Goal: Transaction & Acquisition: Download file/media

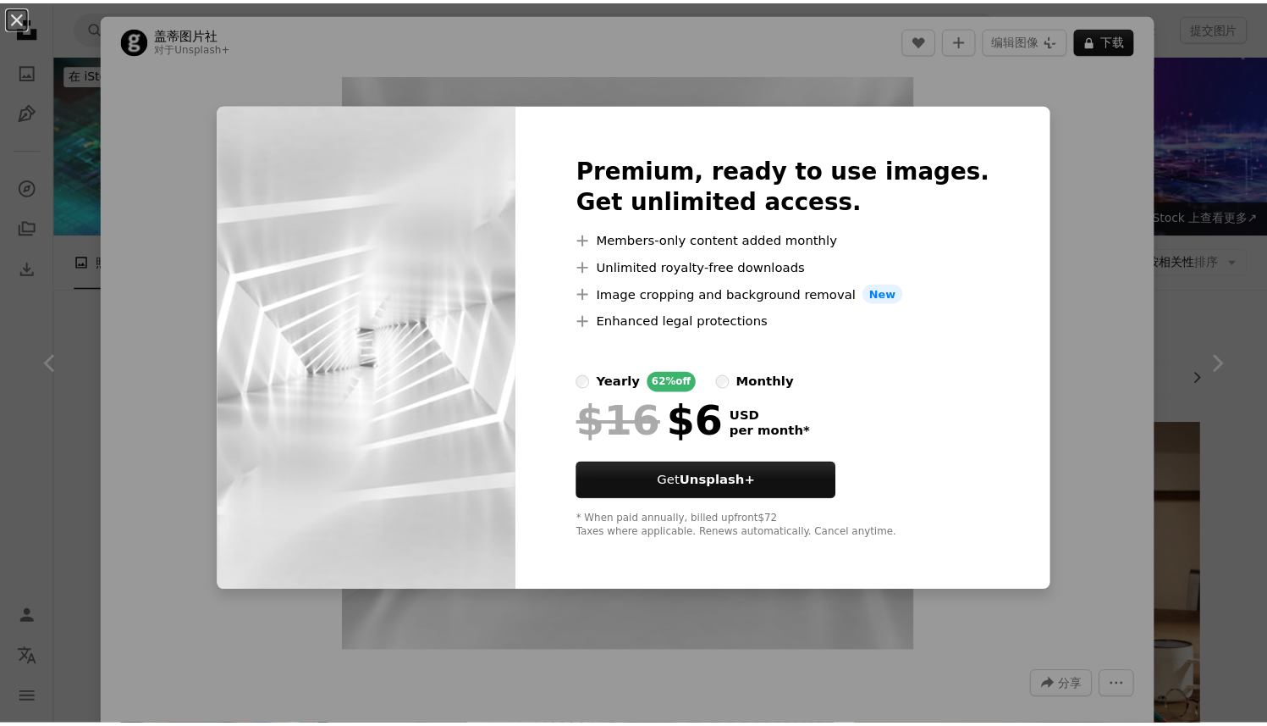
scroll to position [2856, 0]
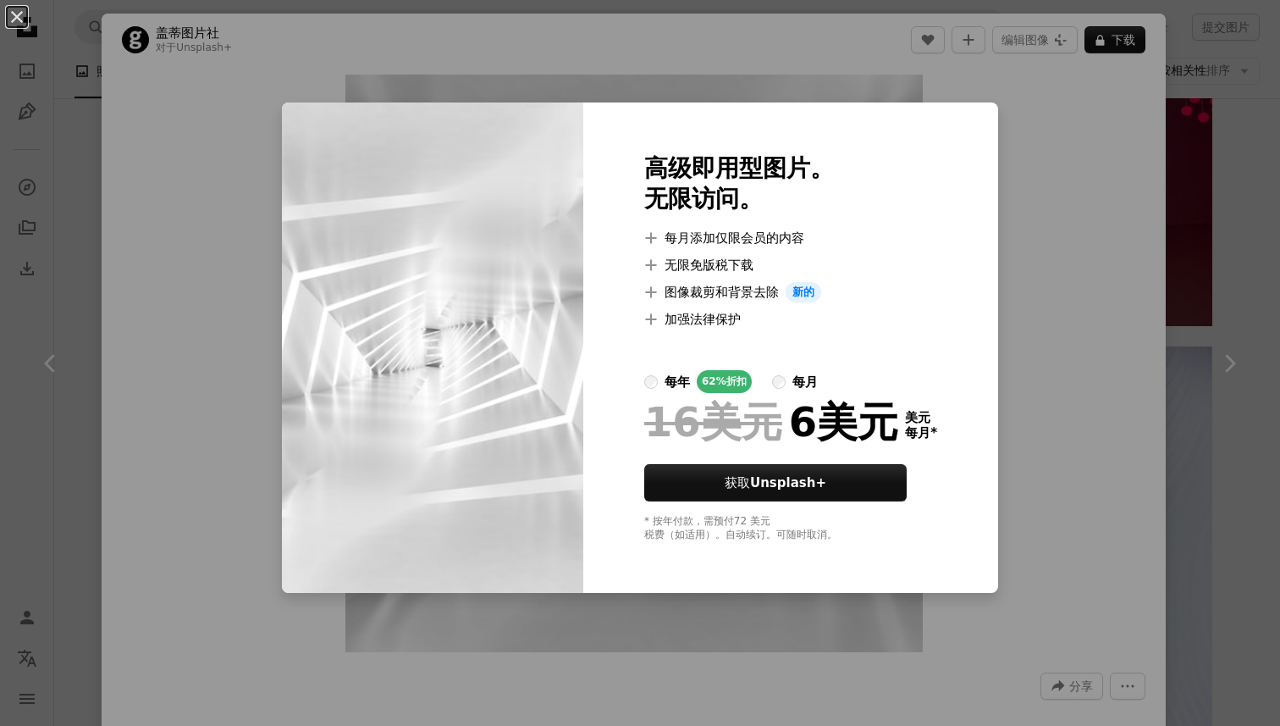
click at [1019, 153] on div "An X shape 高级即用型图片。 无限访问。 A plus sign 每月添加仅限会员的内容 A plus sign 无限免版税下载 A plus si…" at bounding box center [640, 363] width 1280 height 726
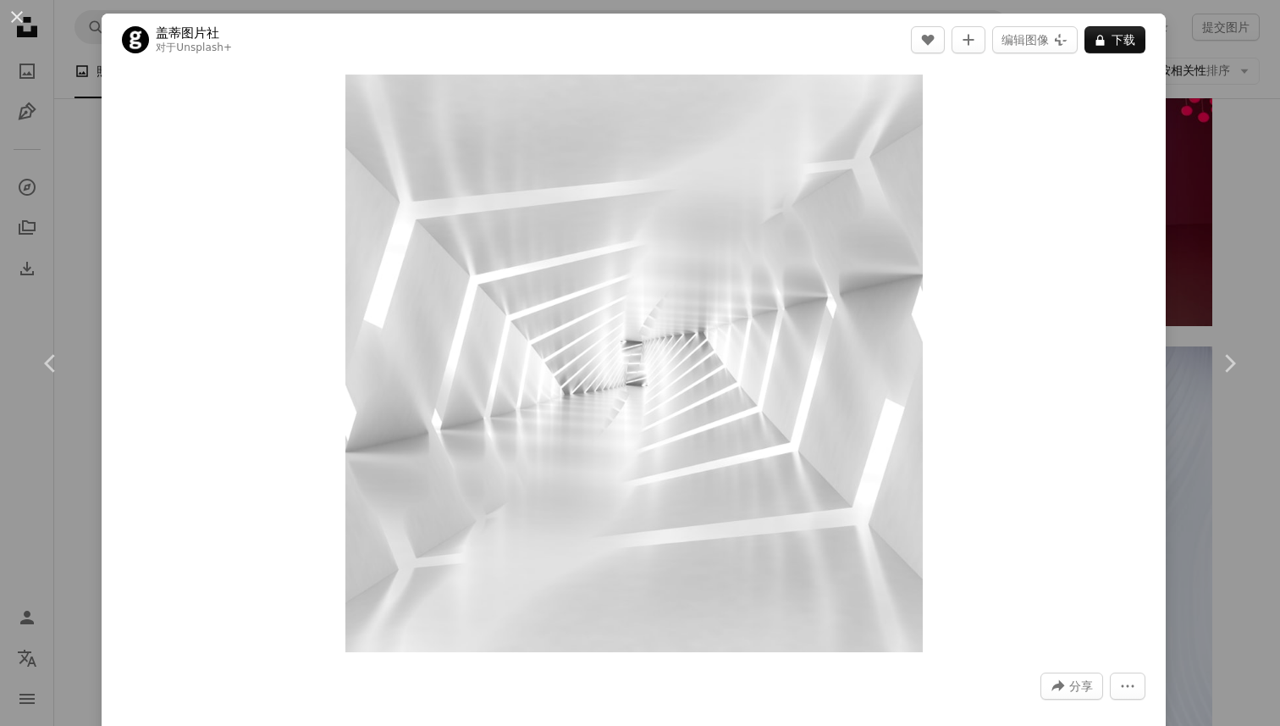
click at [1216, 60] on div "An X shape Chevron left Chevron right 盖蒂图片社 对于 Unsplash+ A heart A plus sign 编辑…" at bounding box center [640, 363] width 1280 height 726
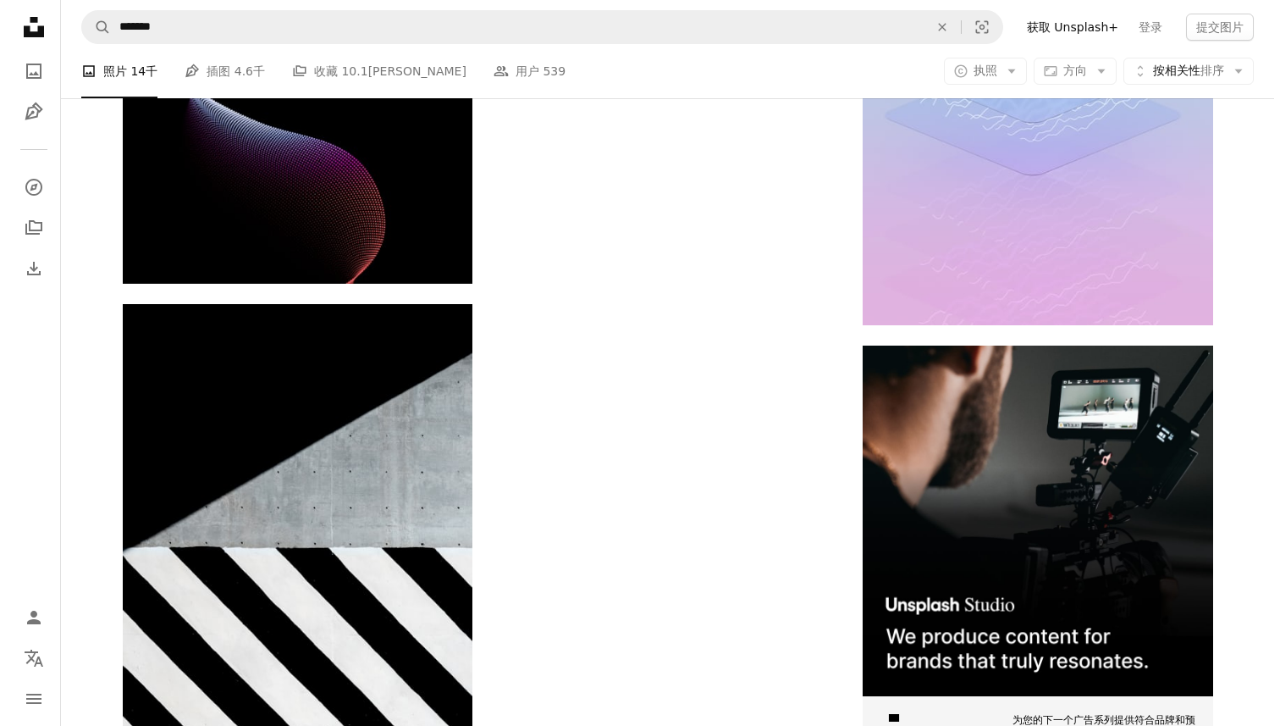
scroll to position [7845, 0]
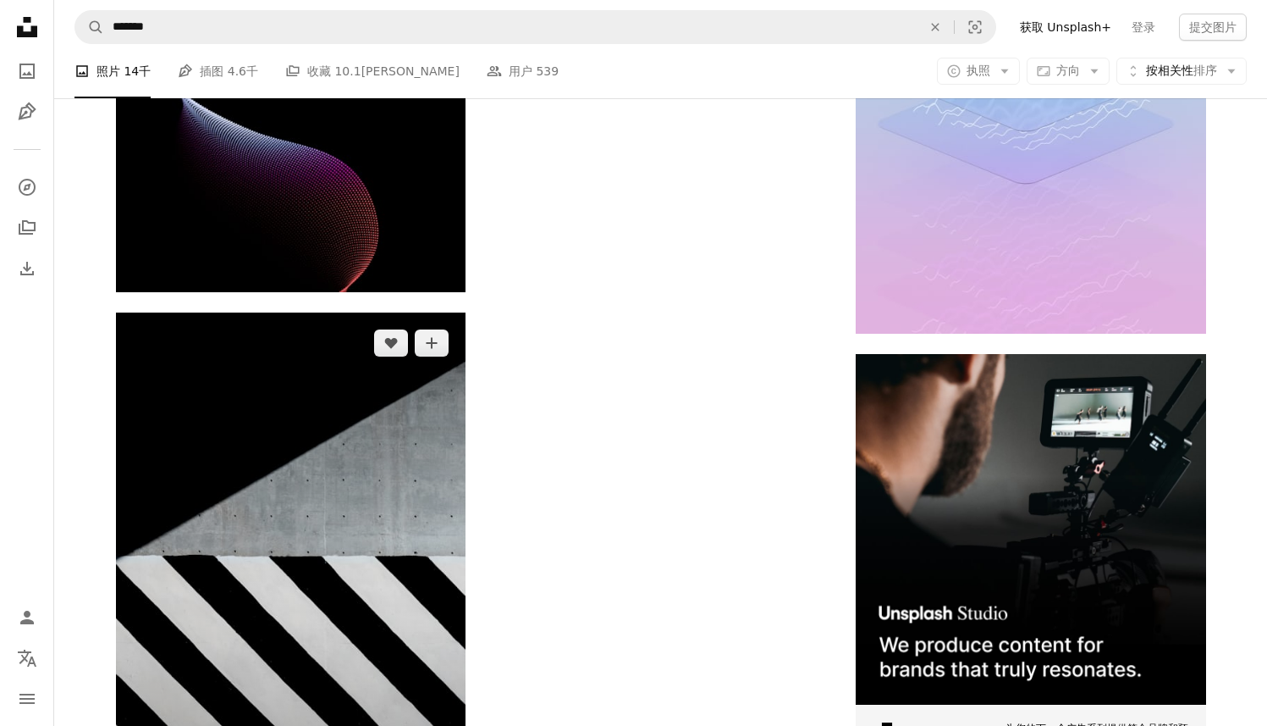
click at [427, 371] on img at bounding box center [291, 574] width 350 height 525
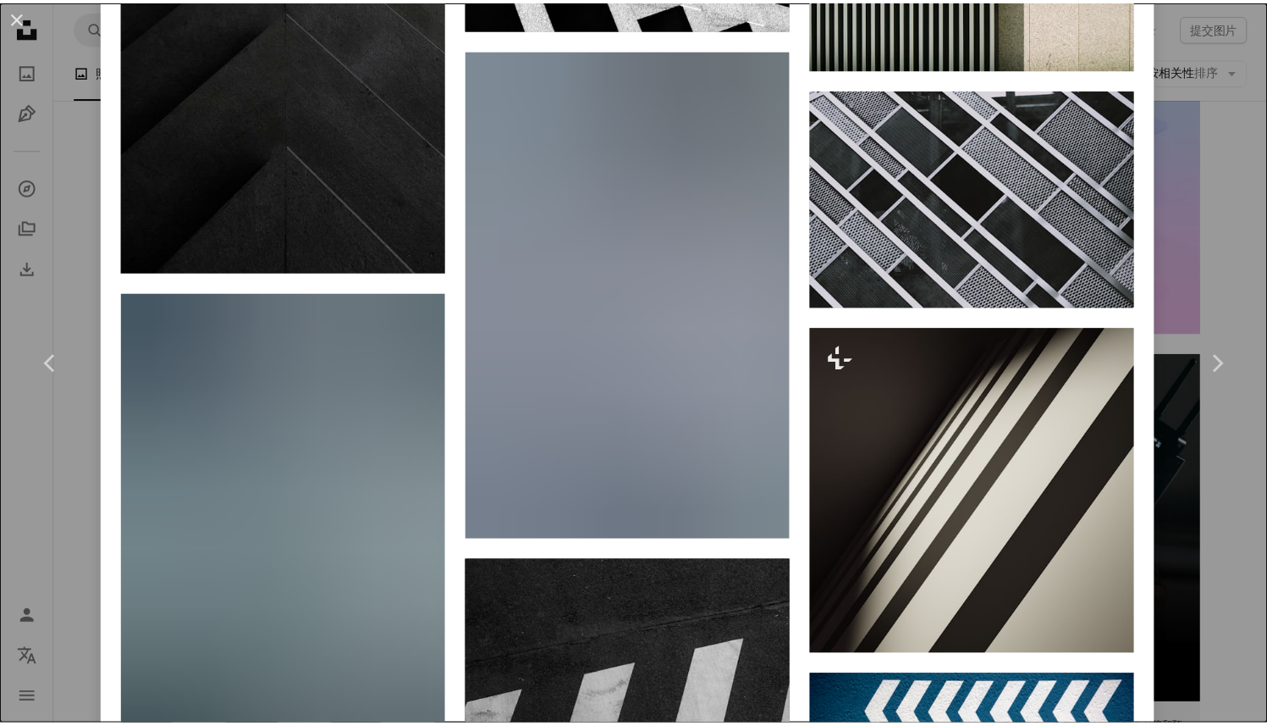
scroll to position [5107, 0]
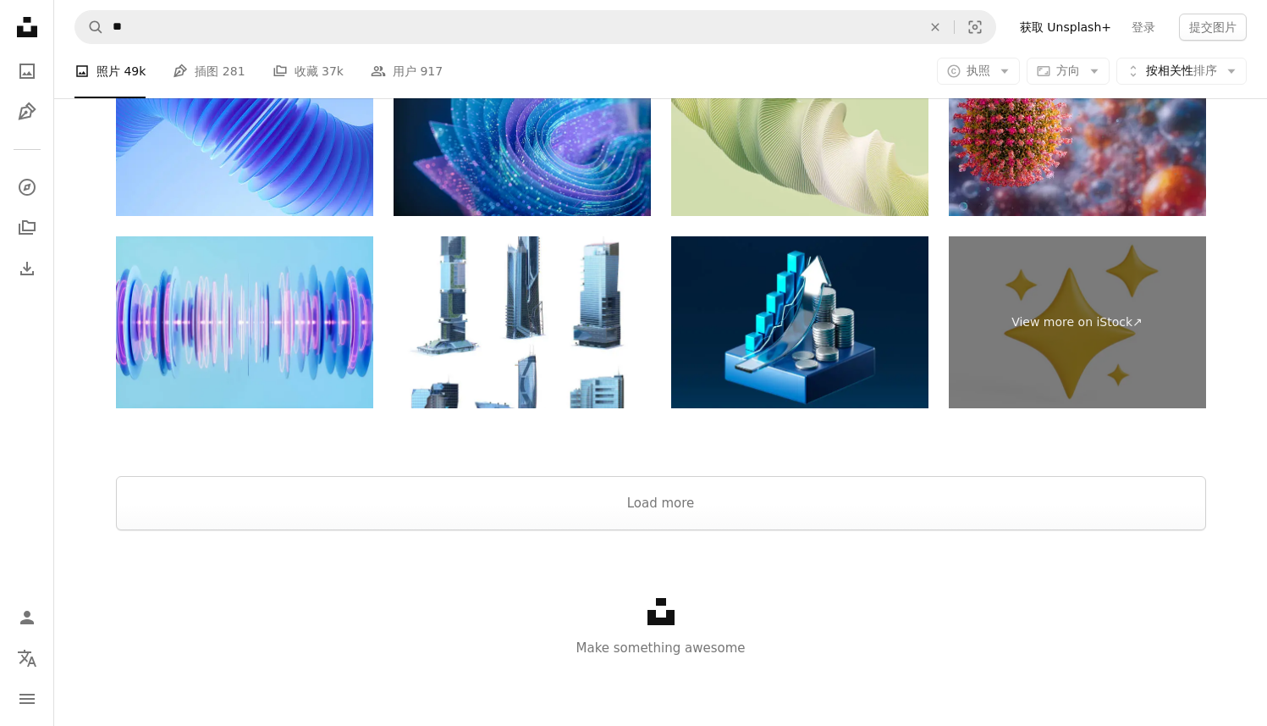
scroll to position [258, 0]
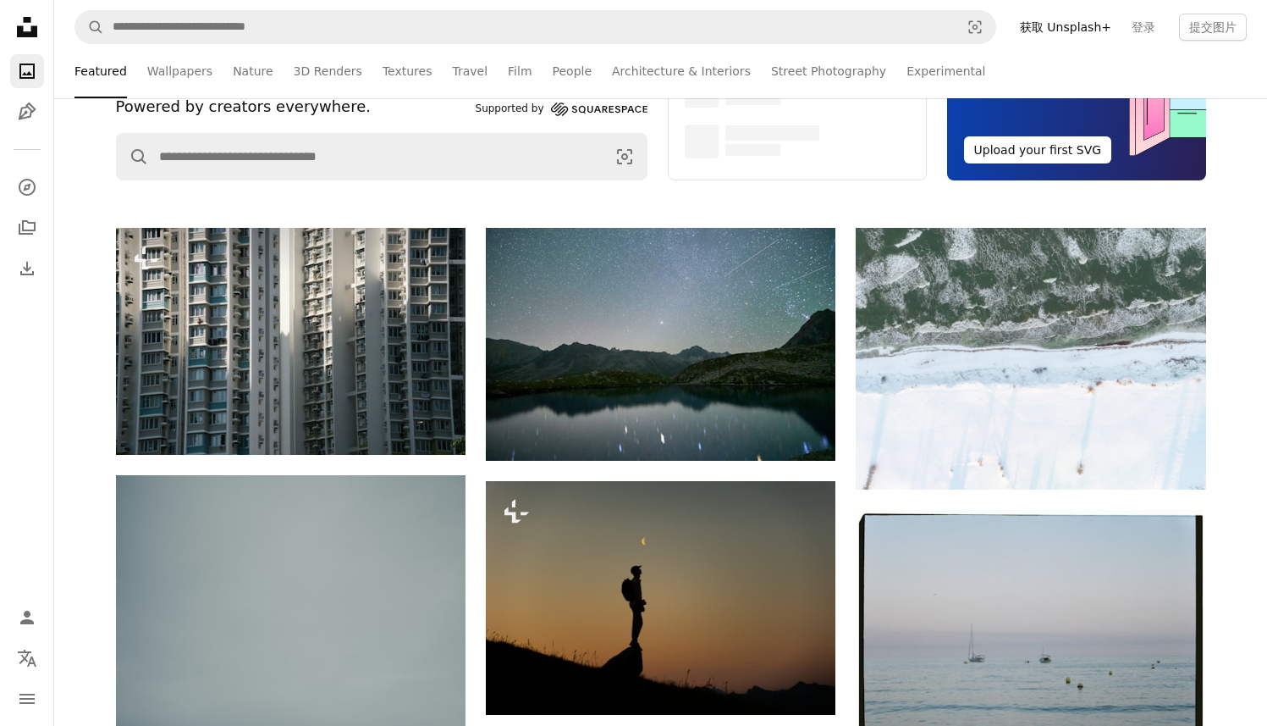
scroll to position [21250, 0]
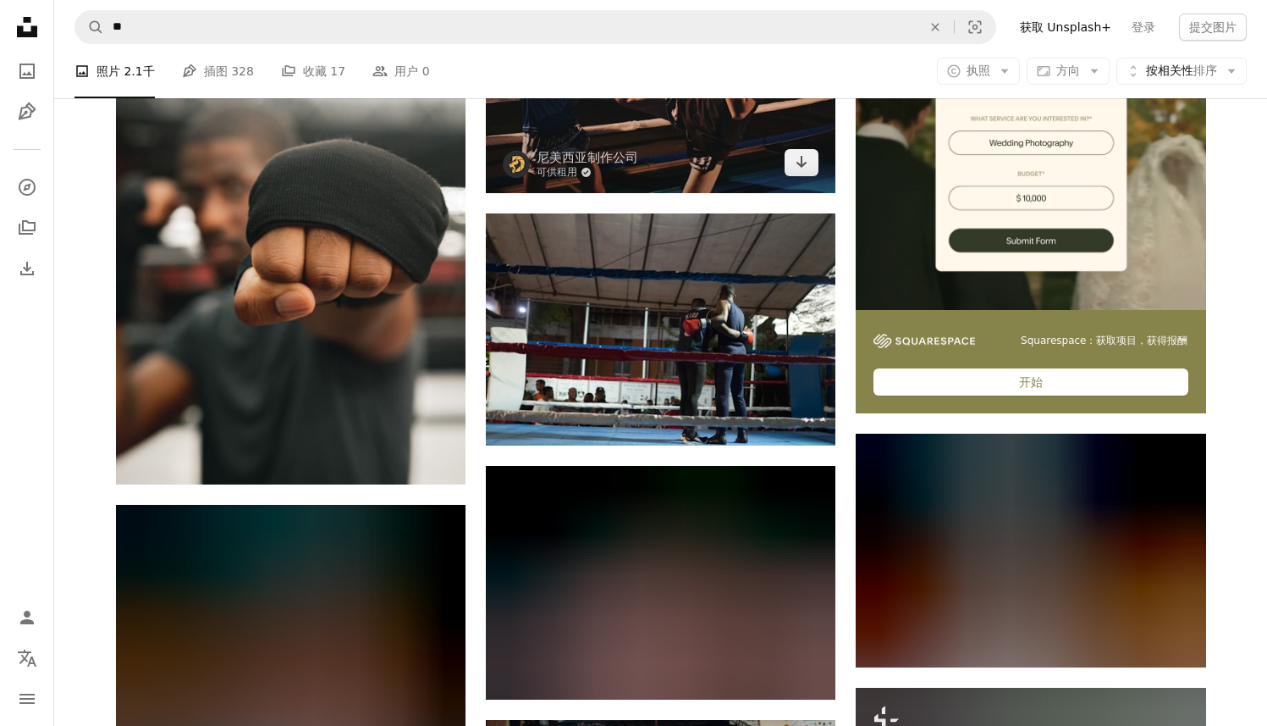
scroll to position [901, 0]
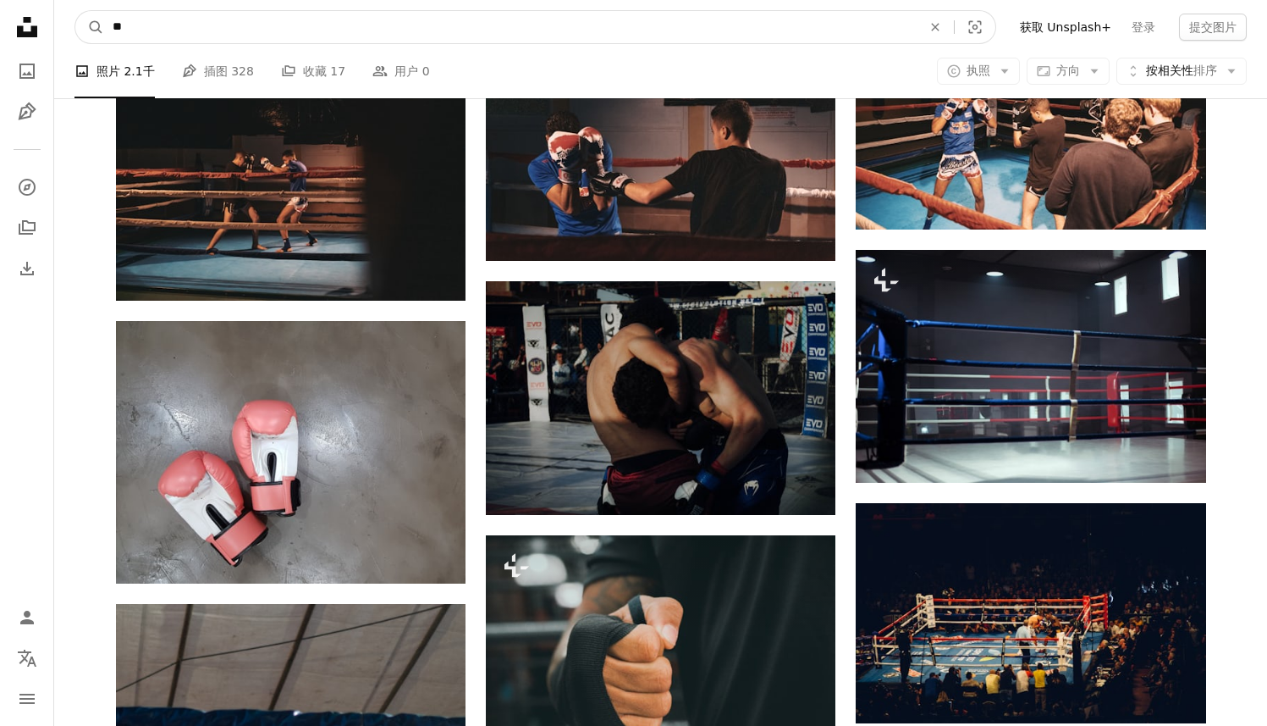
click at [421, 27] on input "**" at bounding box center [510, 27] width 813 height 32
type input "*"
type input "**"
click button "A magnifying glass" at bounding box center [89, 27] width 29 height 32
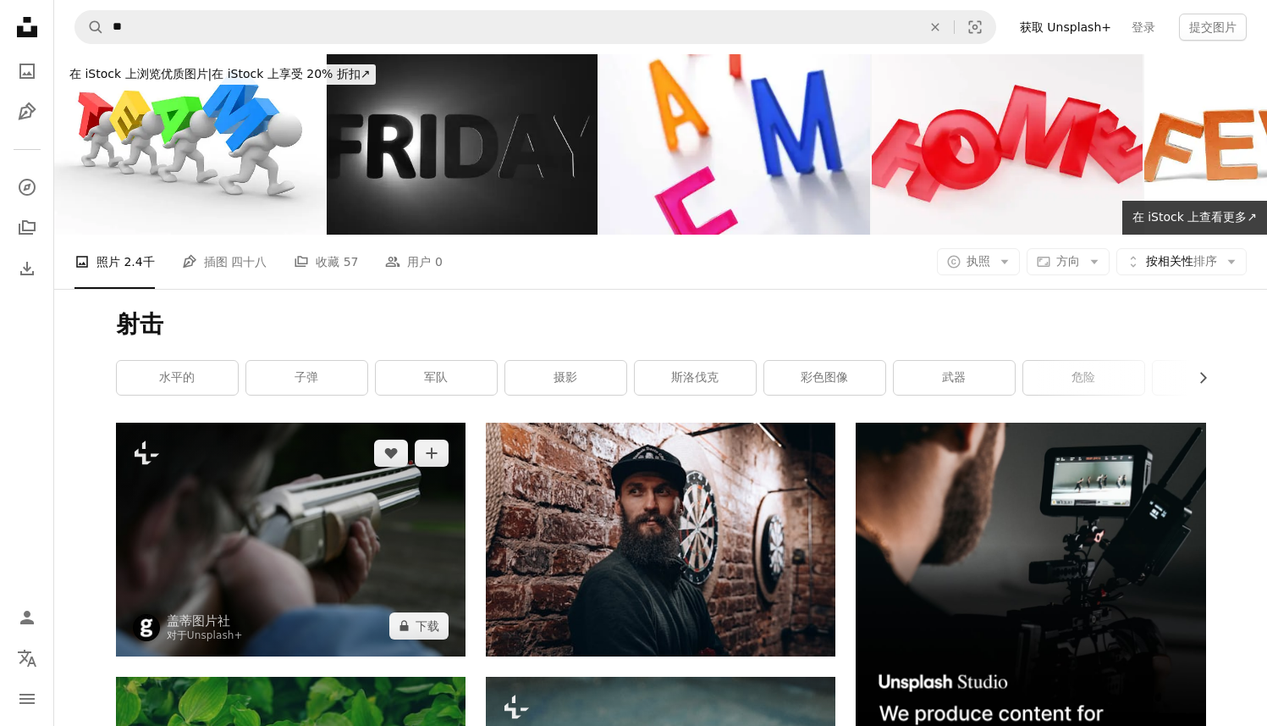
click at [397, 518] on img at bounding box center [291, 538] width 350 height 233
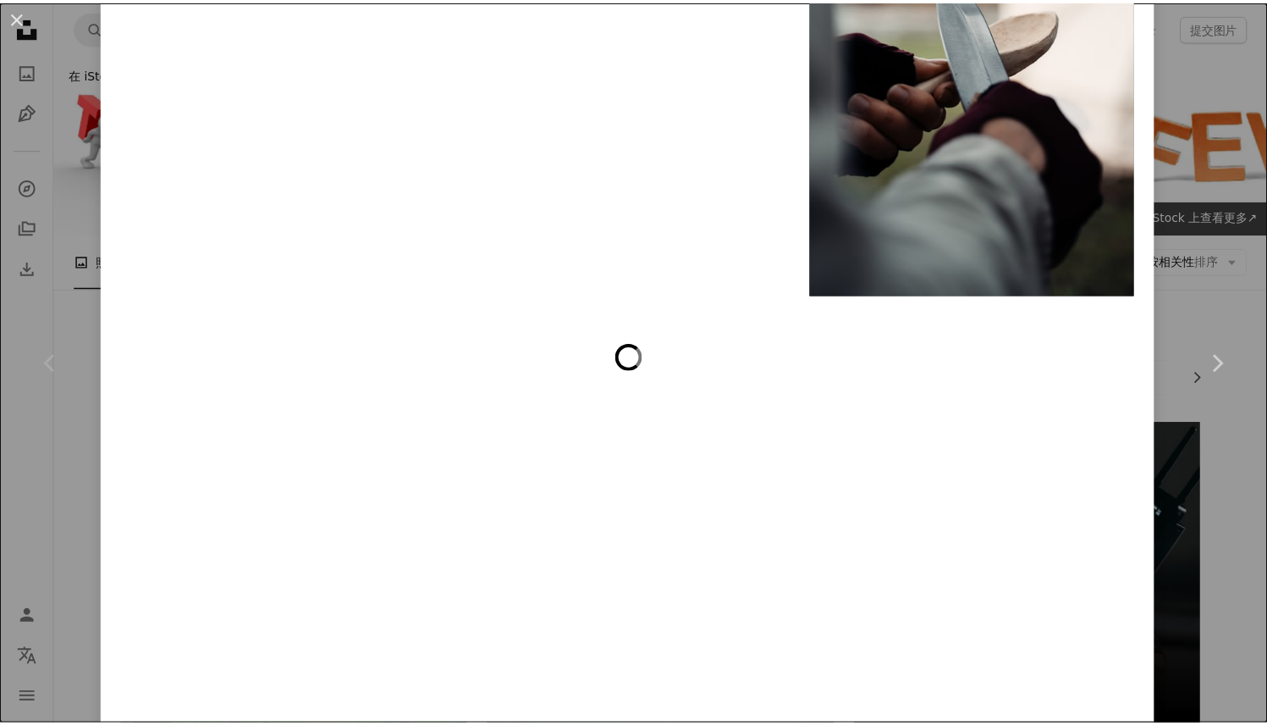
scroll to position [8863, 0]
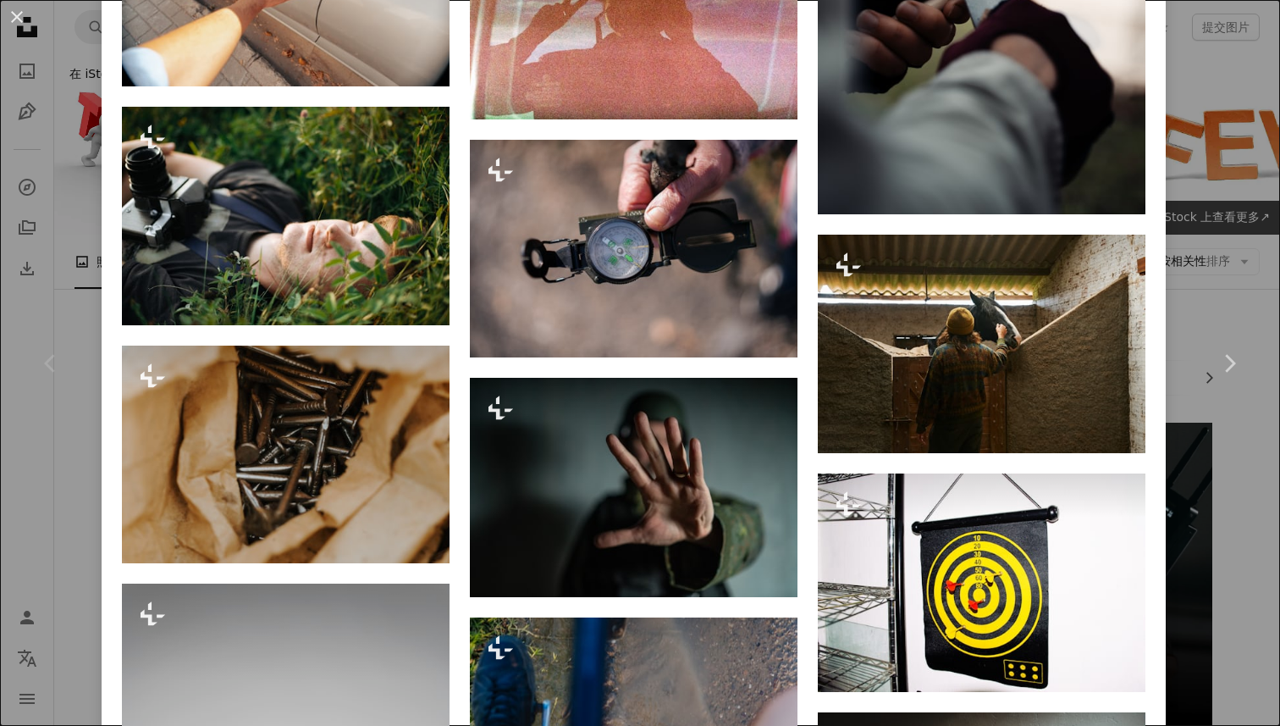
click at [1190, 169] on div "An X shape Chevron left Chevron right 盖蒂图片社 对于 Unsplash+ A heart A plus sign 编辑…" at bounding box center [640, 363] width 1280 height 726
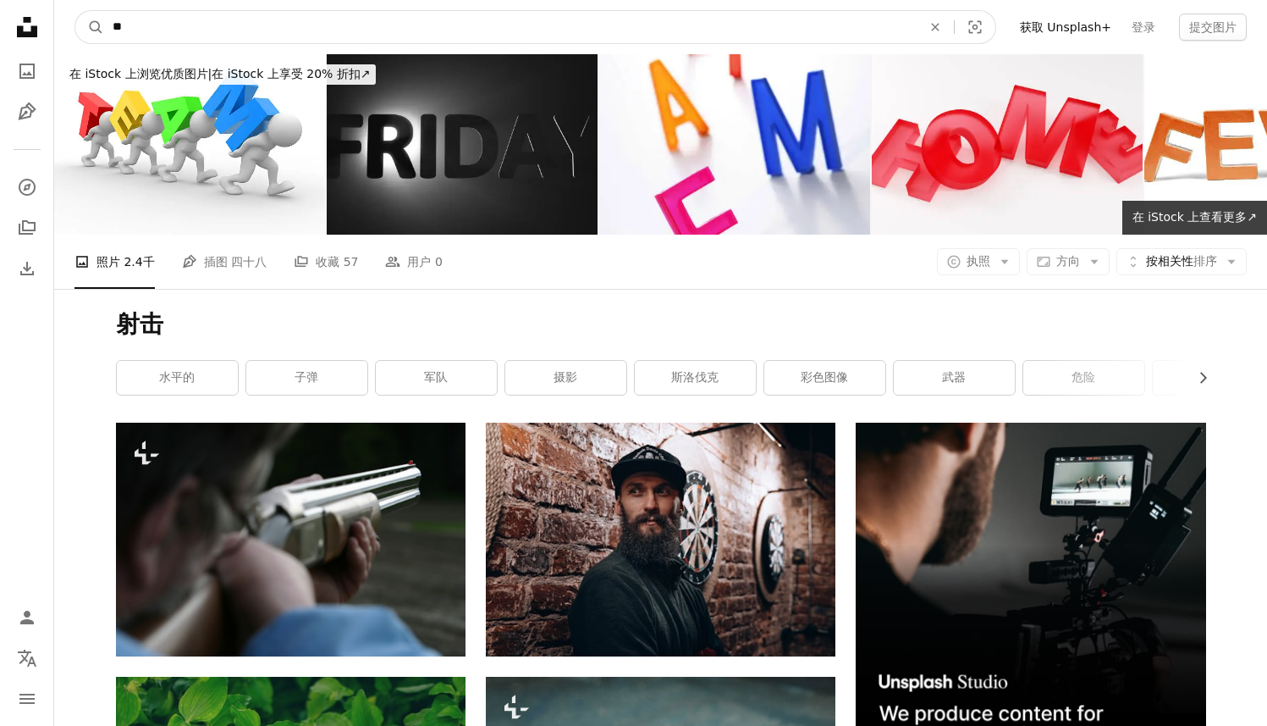
click at [391, 11] on input "**" at bounding box center [510, 27] width 813 height 32
click at [179, 32] on input "**" at bounding box center [510, 27] width 813 height 32
type input "****"
click button "A magnifying glass" at bounding box center [89, 27] width 29 height 32
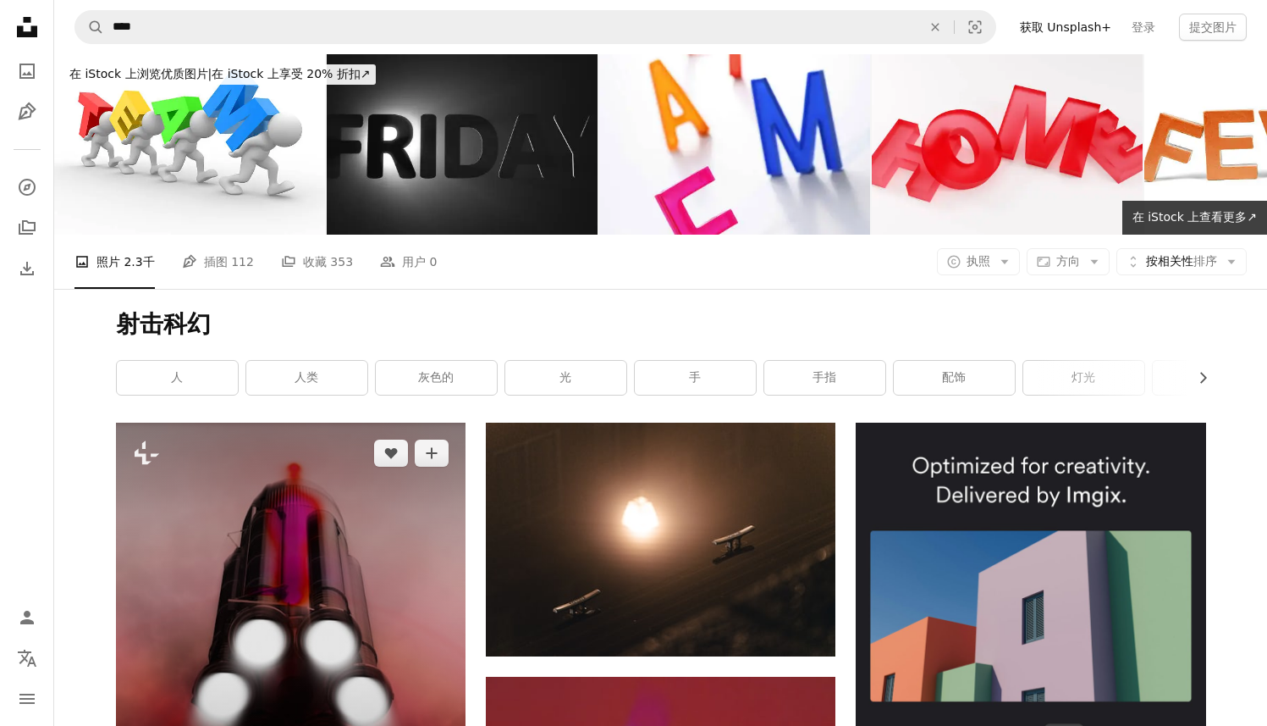
click at [381, 579] on img at bounding box center [291, 641] width 350 height 438
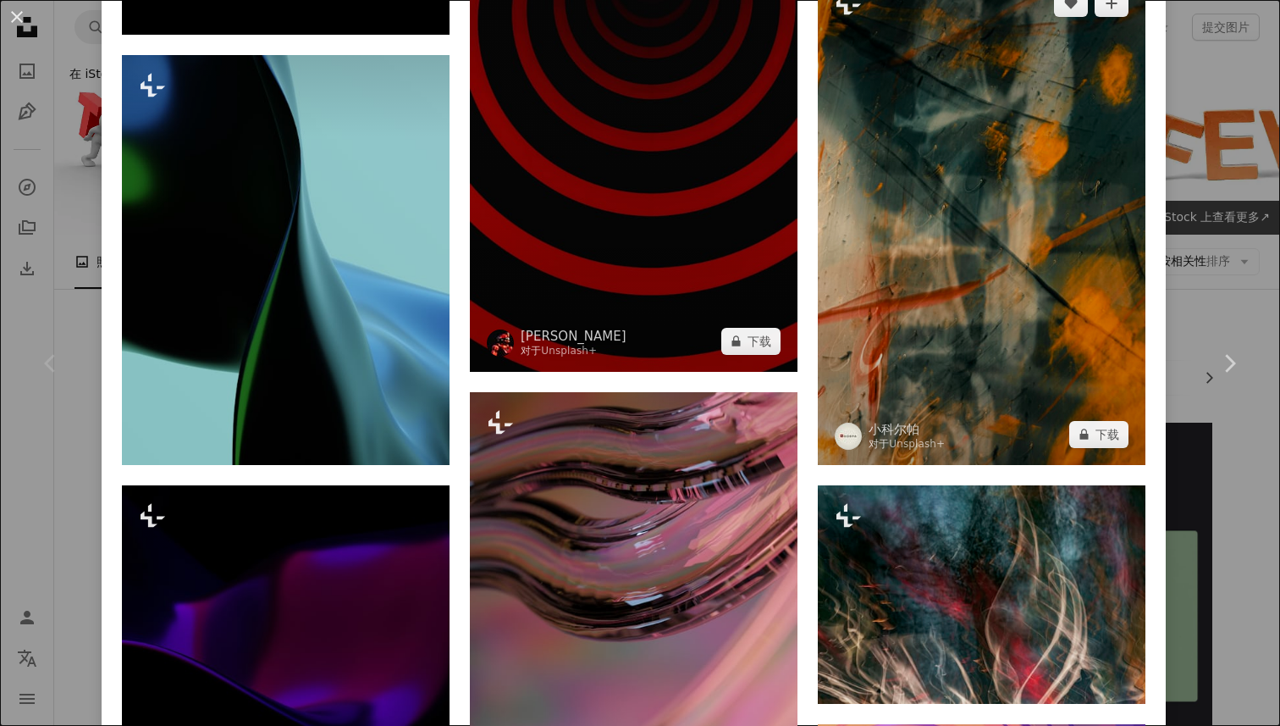
scroll to position [8216, 0]
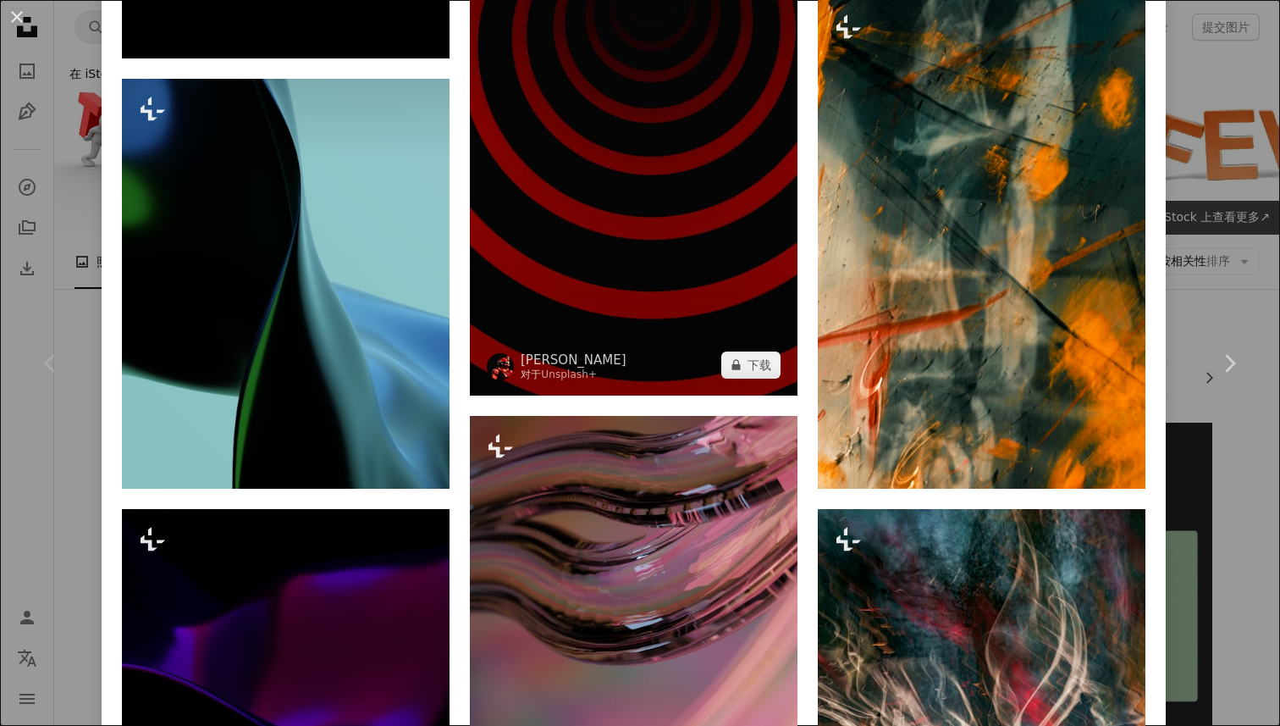
click at [639, 122] on img at bounding box center [634, 104] width 328 height 582
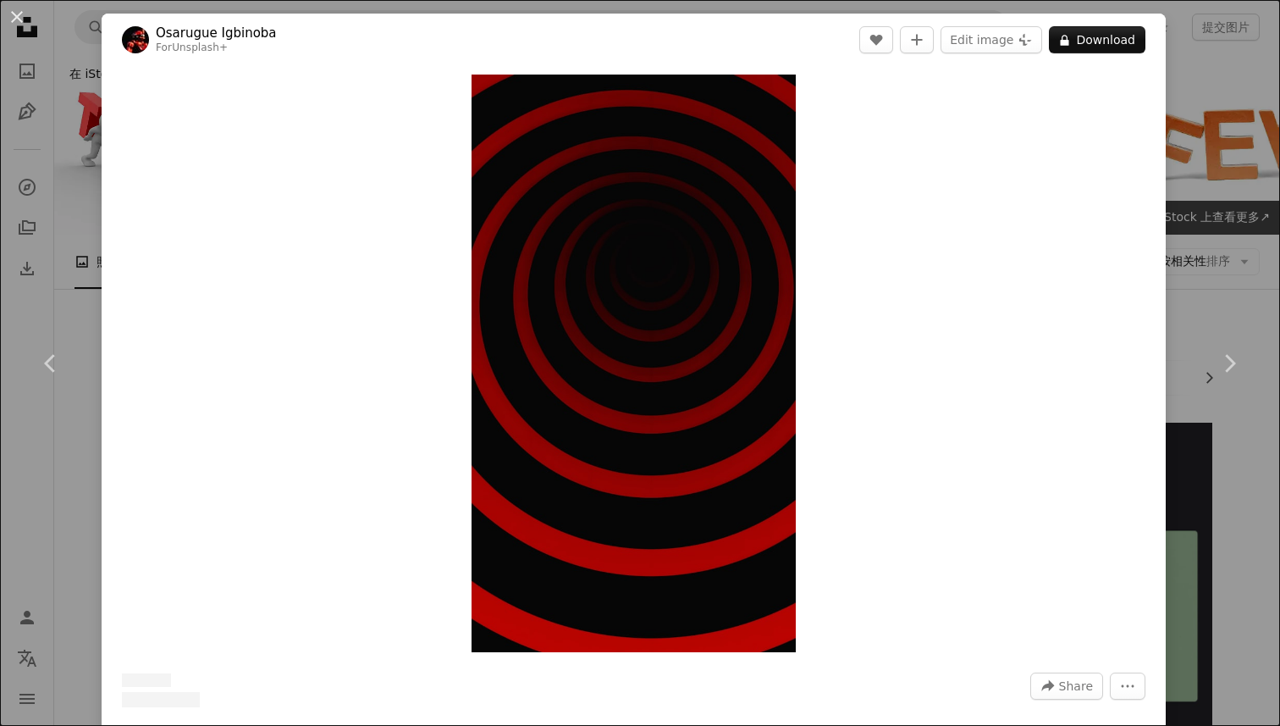
click at [641, 122] on img "Zoom in on this image" at bounding box center [634, 363] width 325 height 577
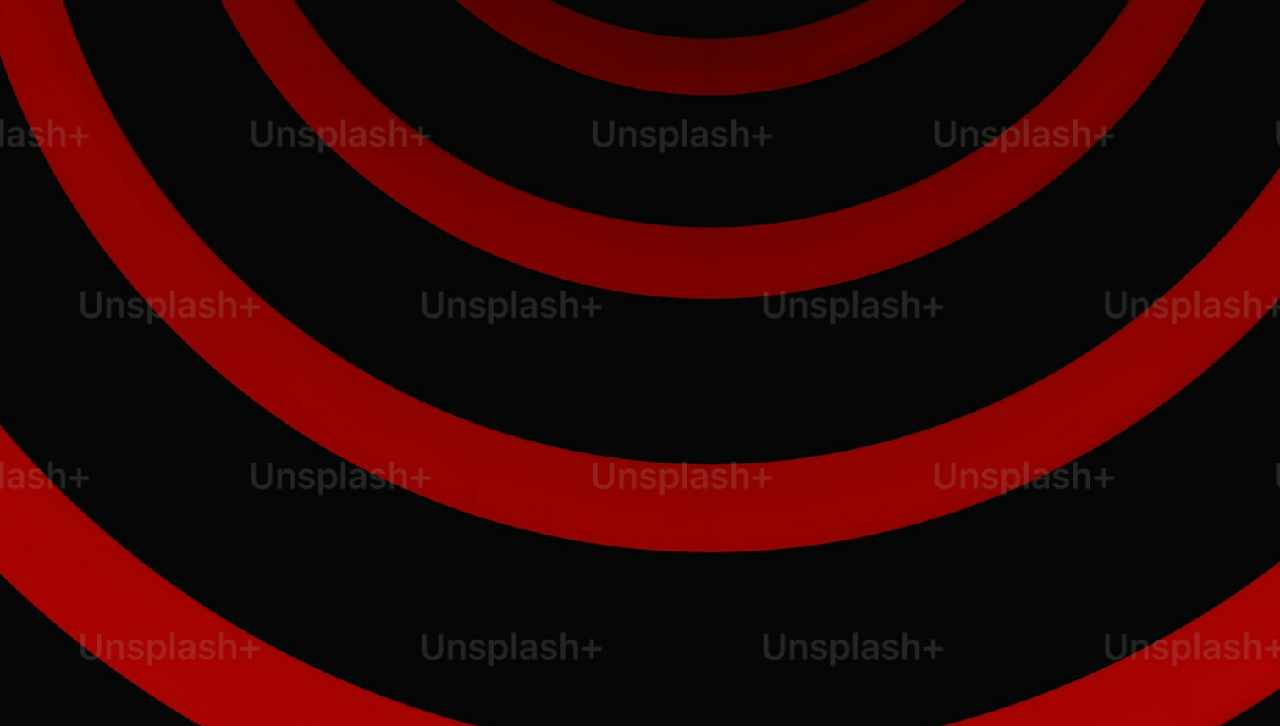
scroll to position [1506, 0]
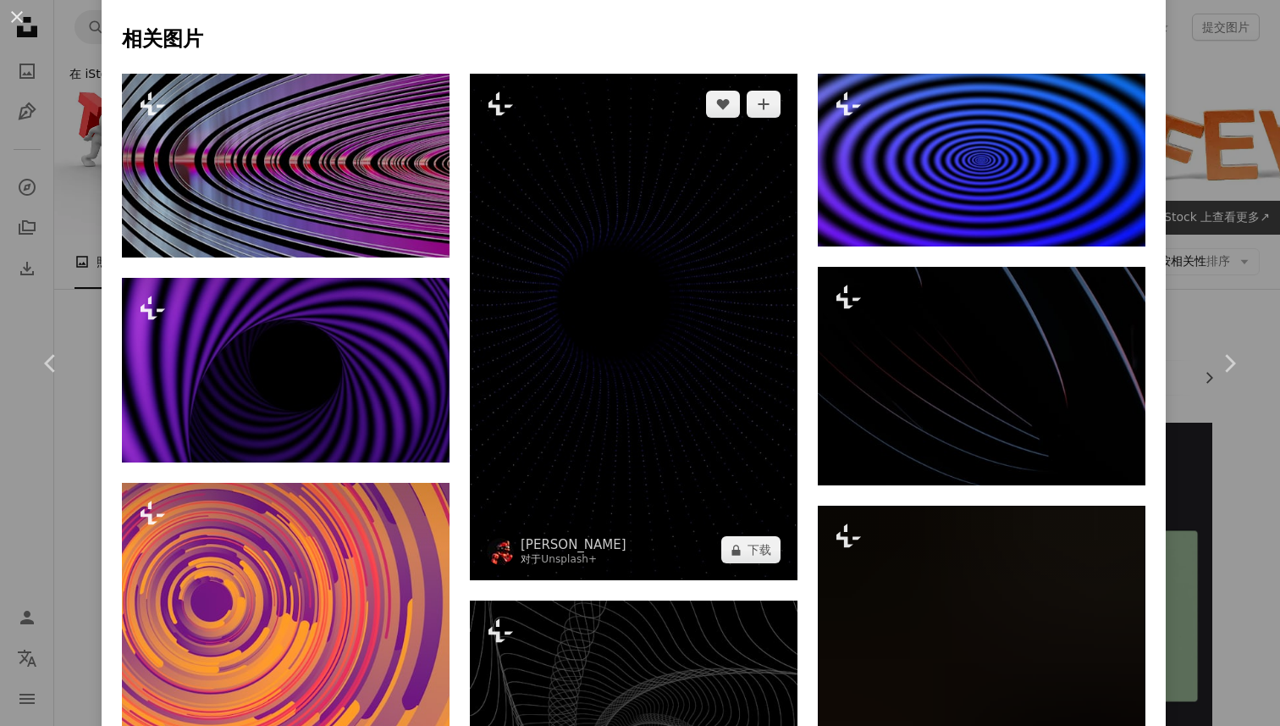
scroll to position [1178, 0]
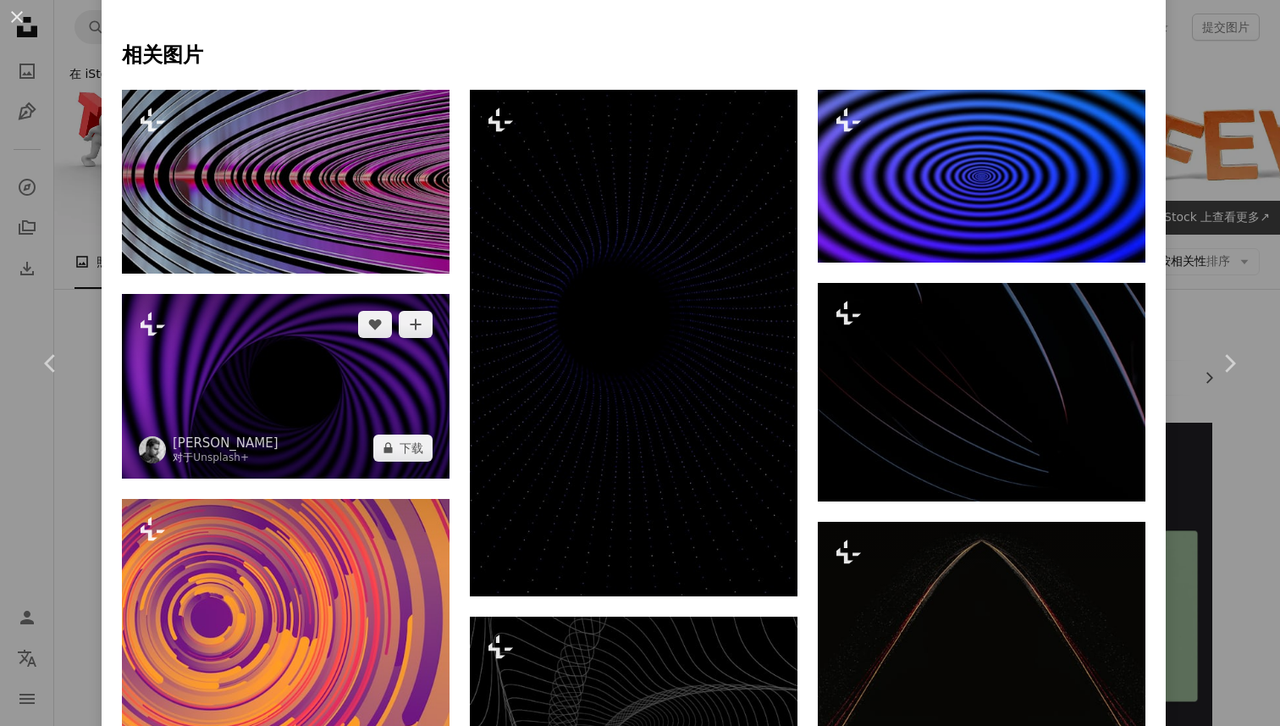
click at [353, 374] on img at bounding box center [286, 386] width 328 height 184
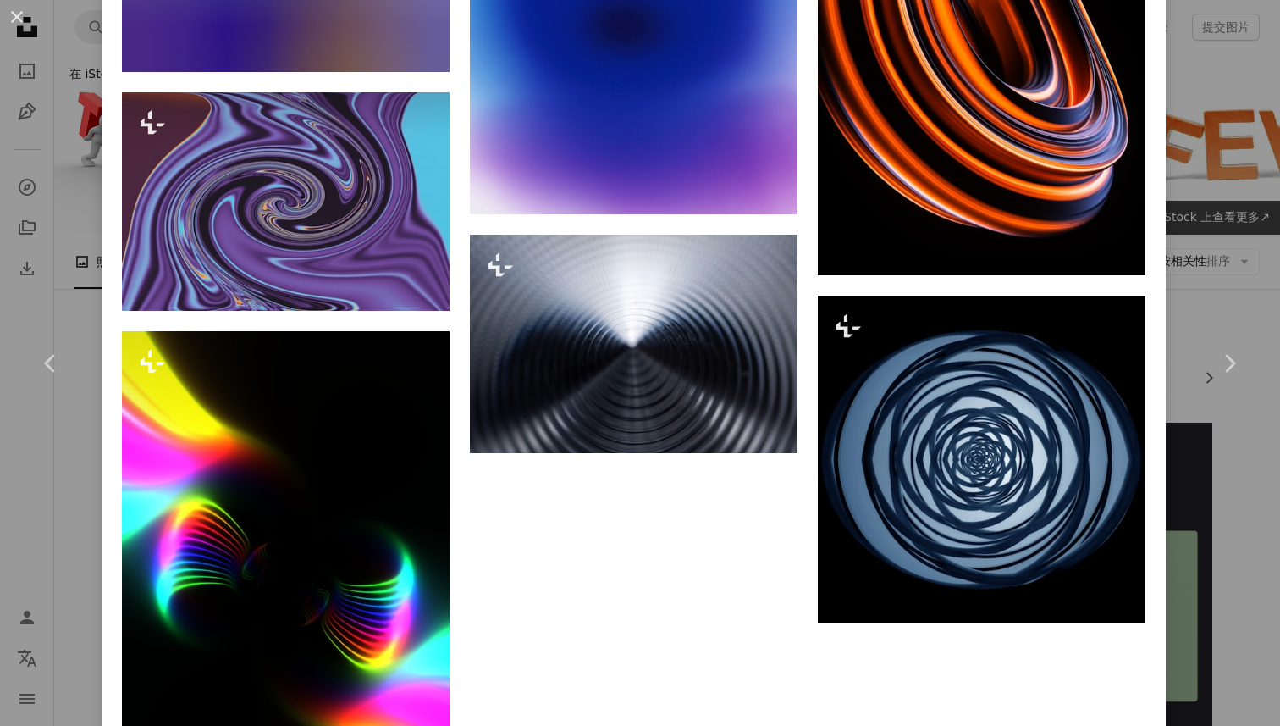
scroll to position [4419, 0]
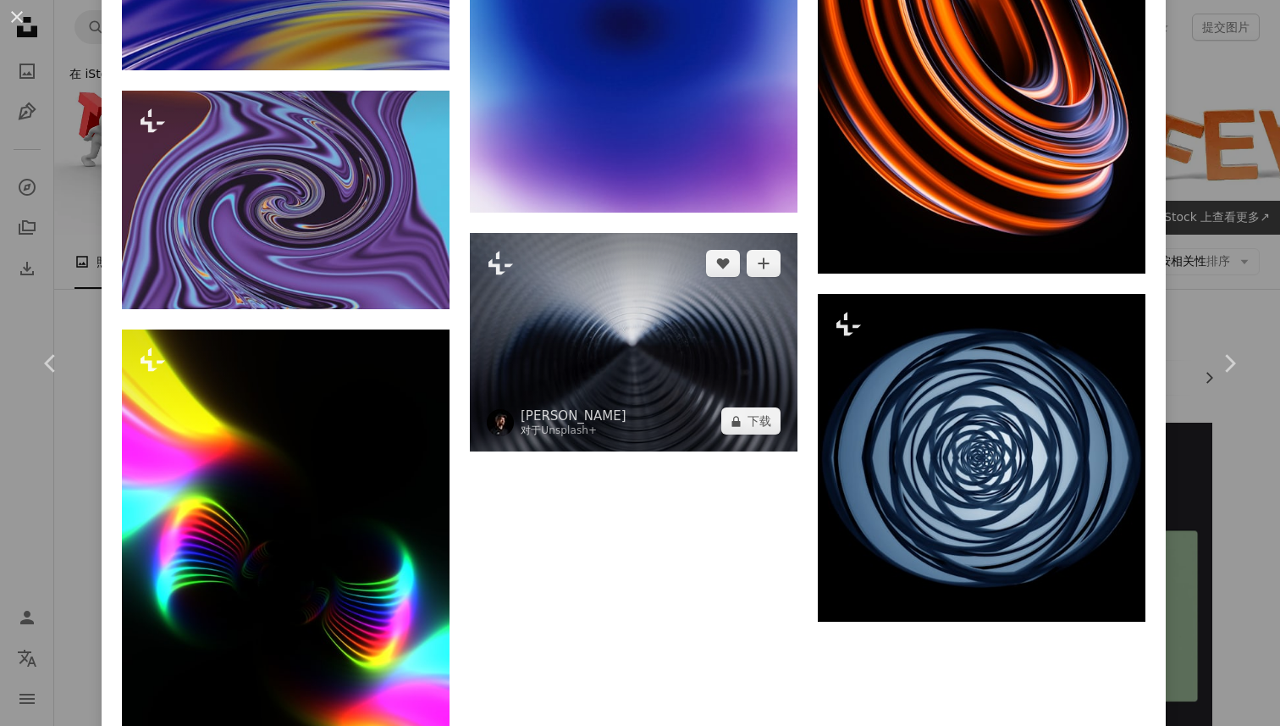
click at [622, 278] on img at bounding box center [634, 342] width 328 height 218
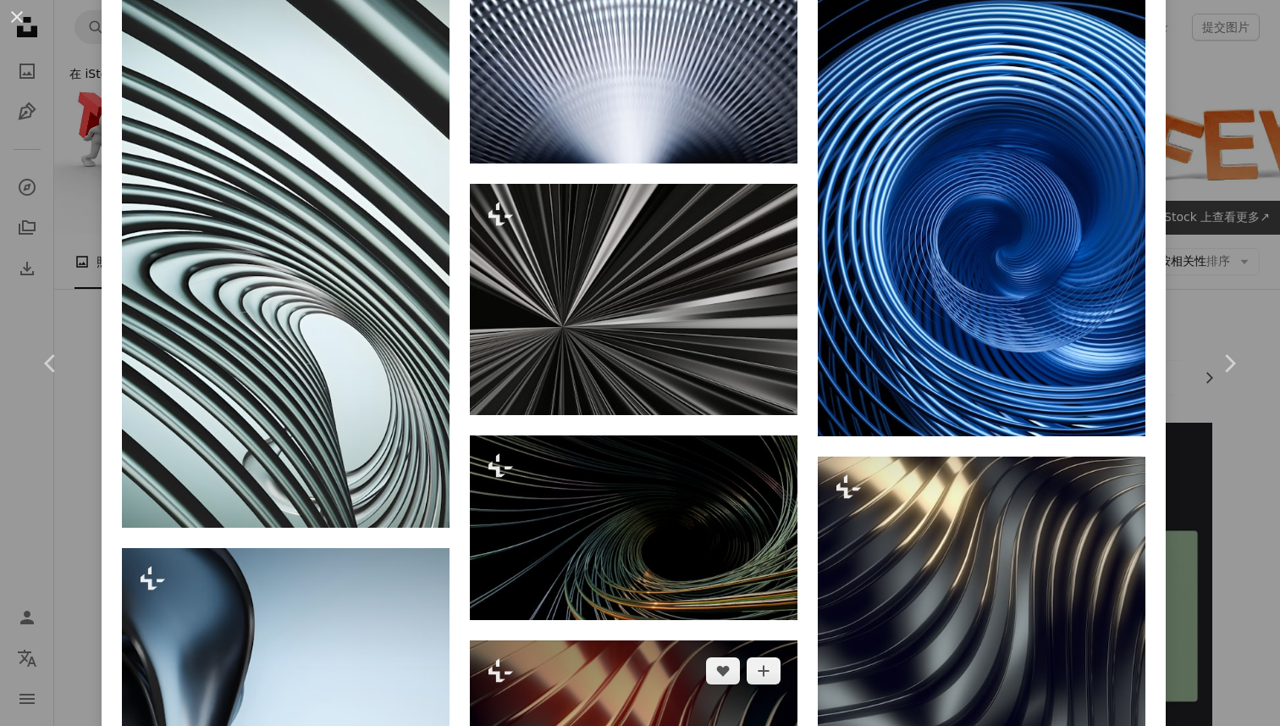
scroll to position [1466, 0]
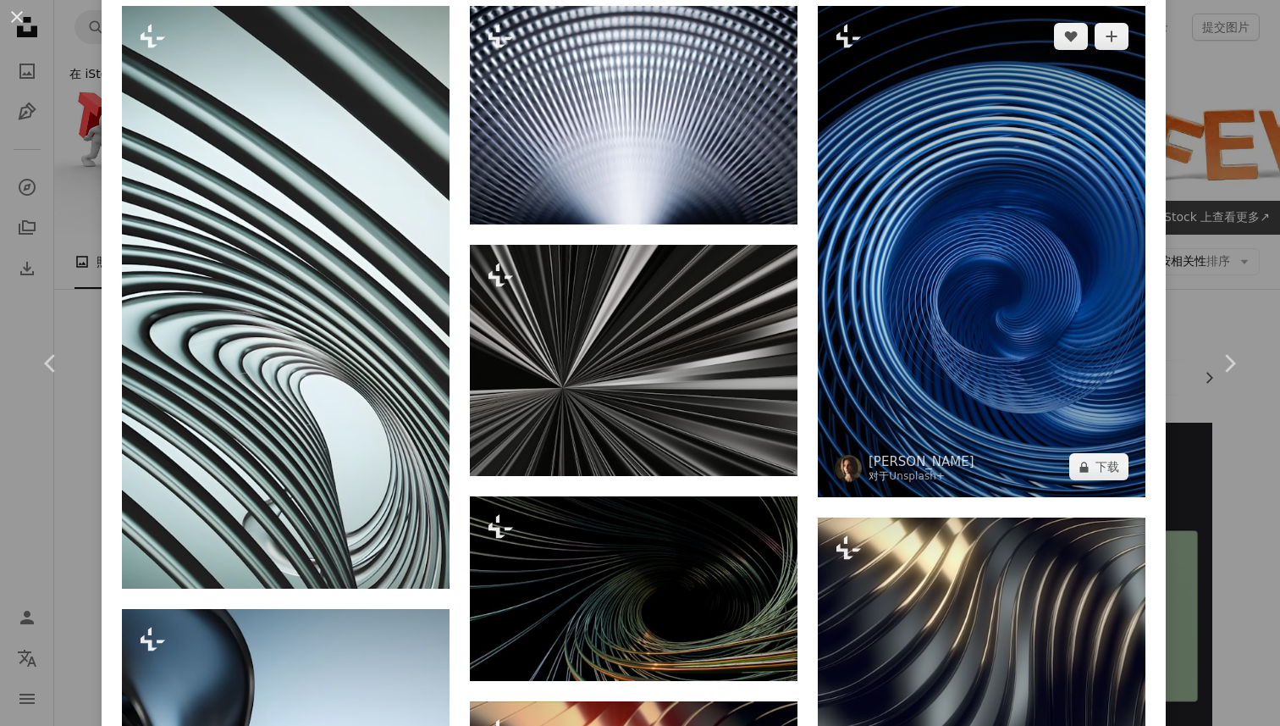
click at [962, 240] on img at bounding box center [982, 252] width 328 height 492
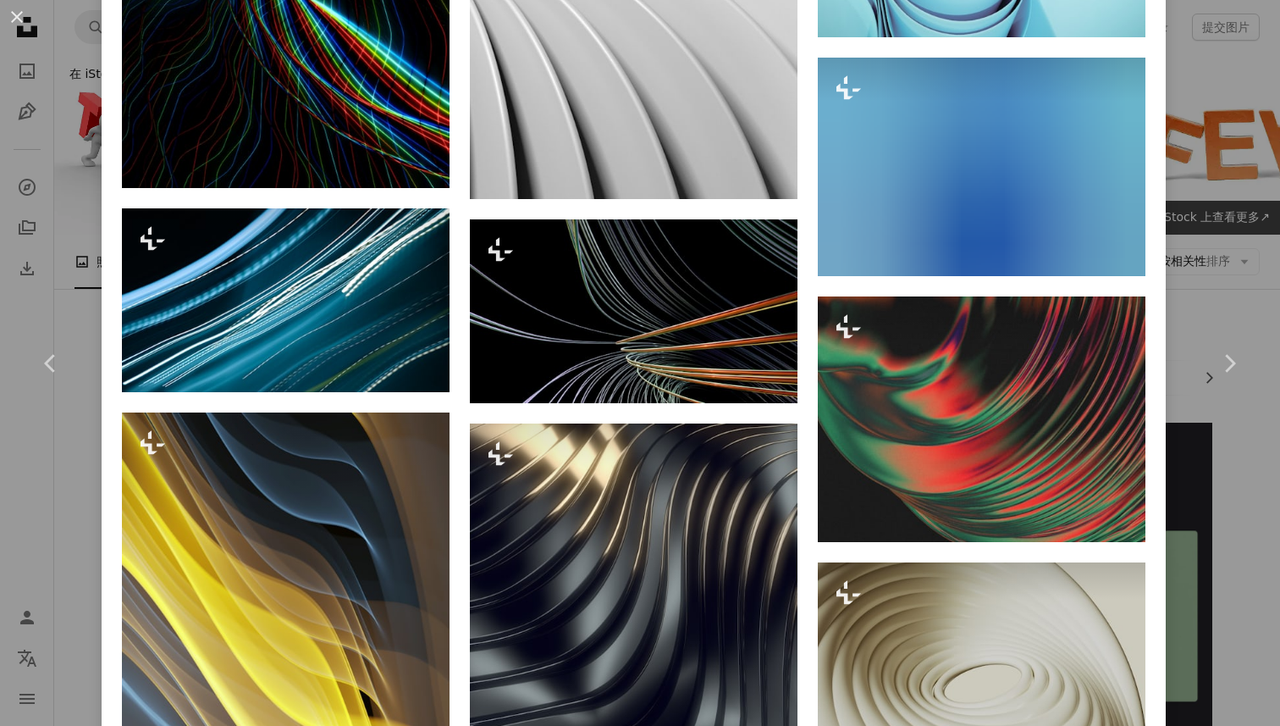
scroll to position [9773, 0]
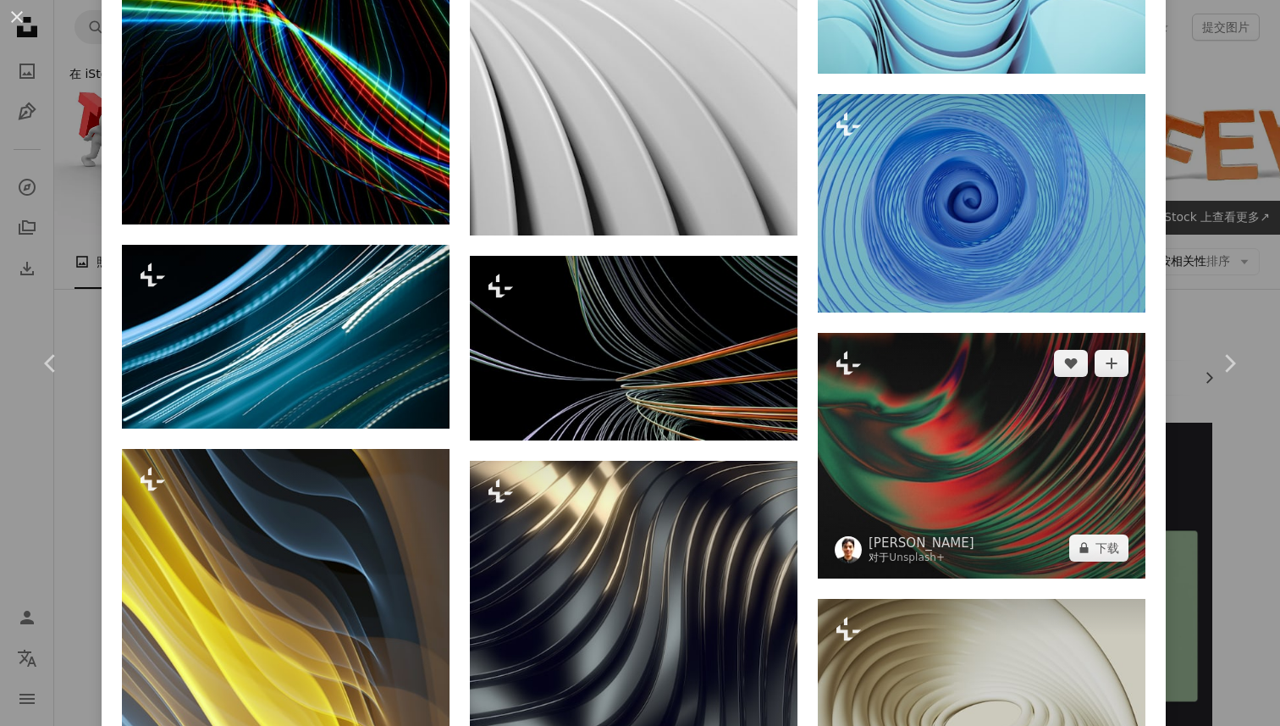
click at [965, 337] on img at bounding box center [982, 456] width 328 height 246
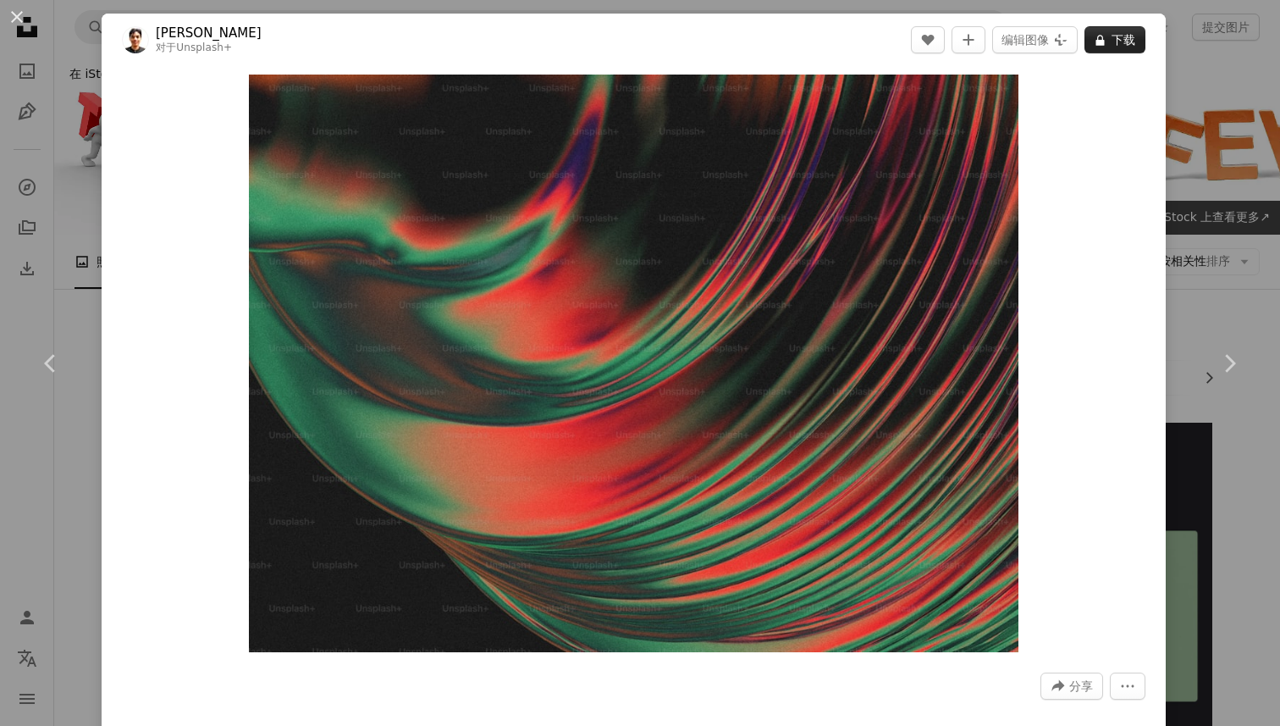
click at [1112, 31] on font "下载" at bounding box center [1124, 39] width 24 height 25
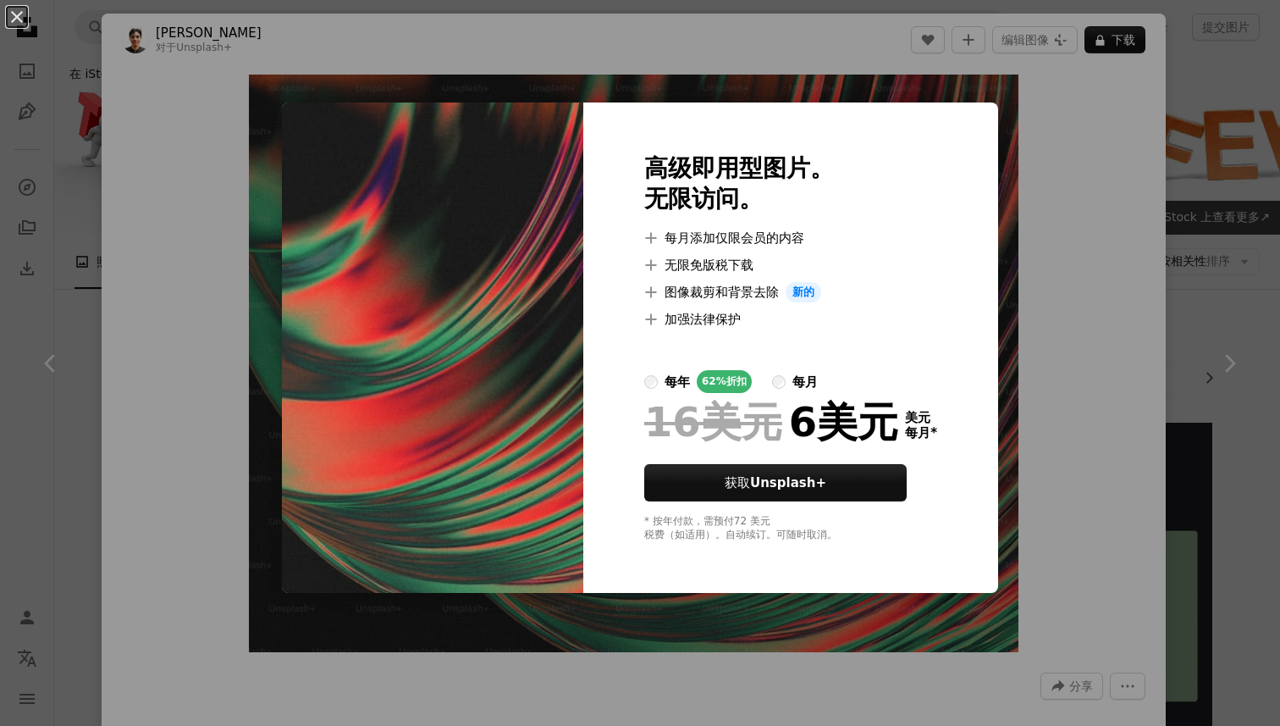
click at [1080, 170] on div "An X shape 高级即用型图片。 无限访问。 A plus sign 每月添加仅限会员的内容 A plus sign 无限免版税下载 A plus si…" at bounding box center [640, 363] width 1280 height 726
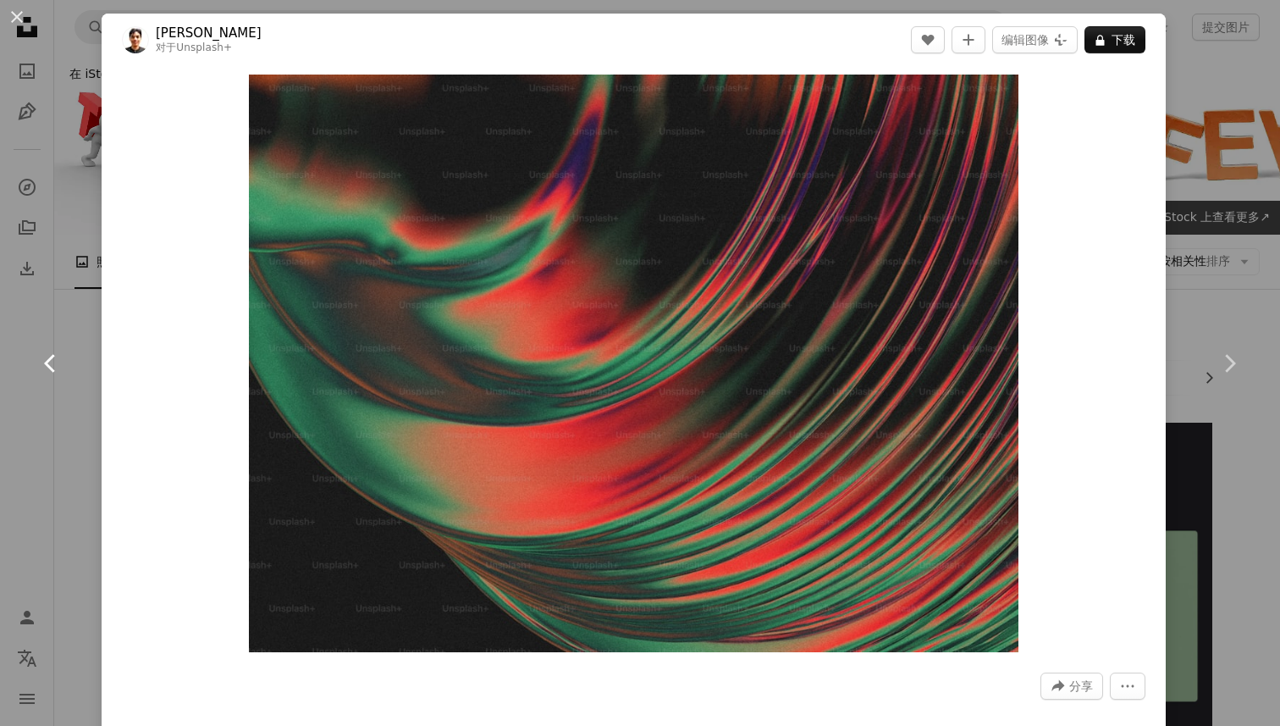
click at [94, 338] on link "Chevron left" at bounding box center [51, 363] width 102 height 163
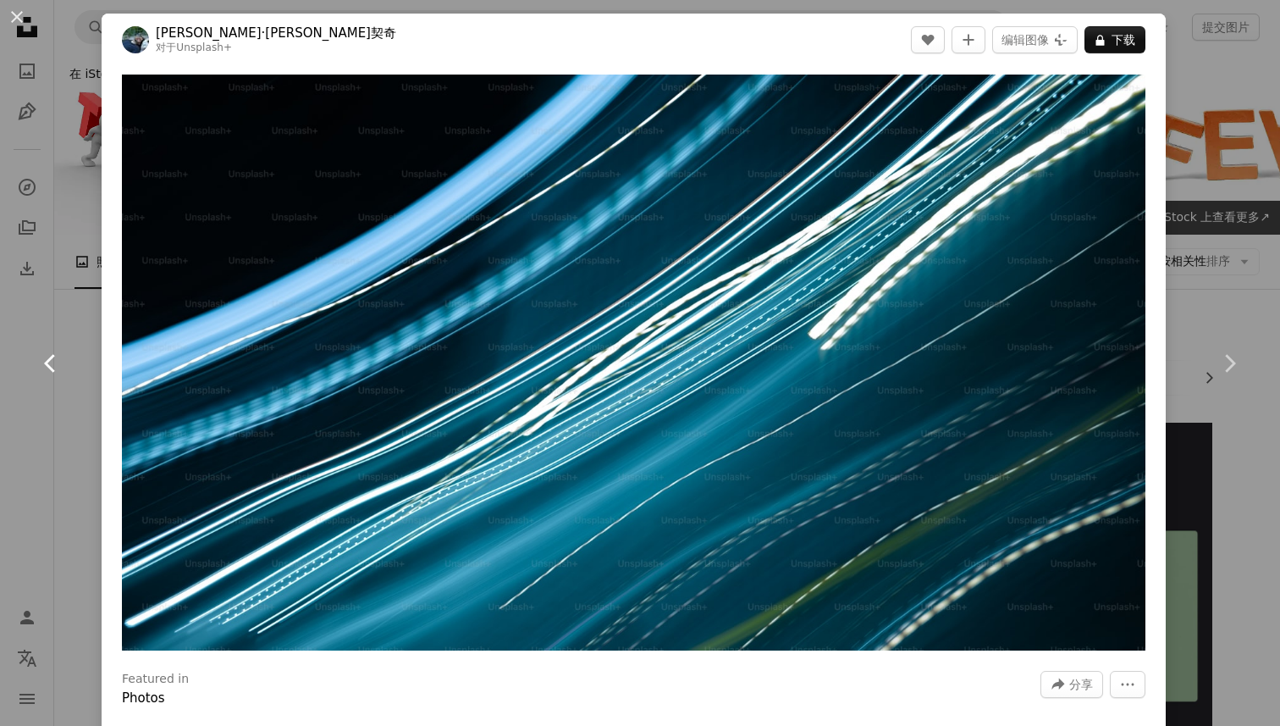
click at [77, 338] on link "Chevron left" at bounding box center [51, 363] width 102 height 163
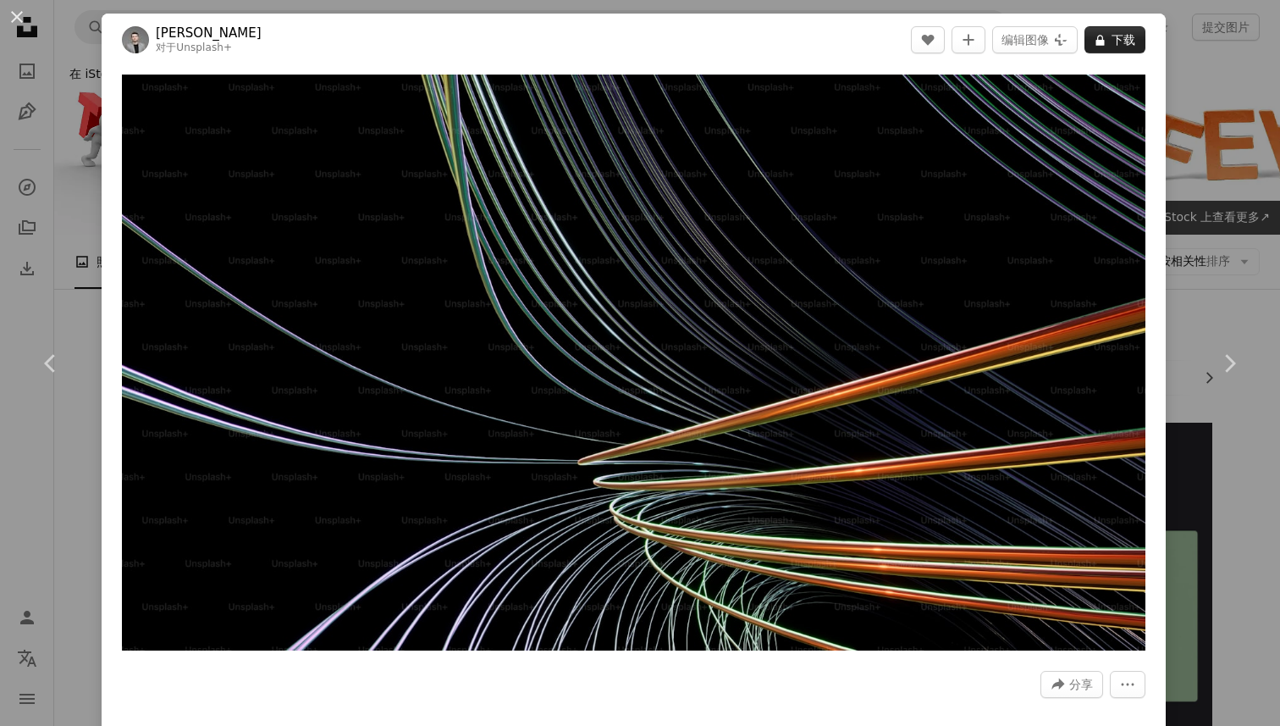
click at [1118, 36] on font "下载" at bounding box center [1124, 40] width 24 height 14
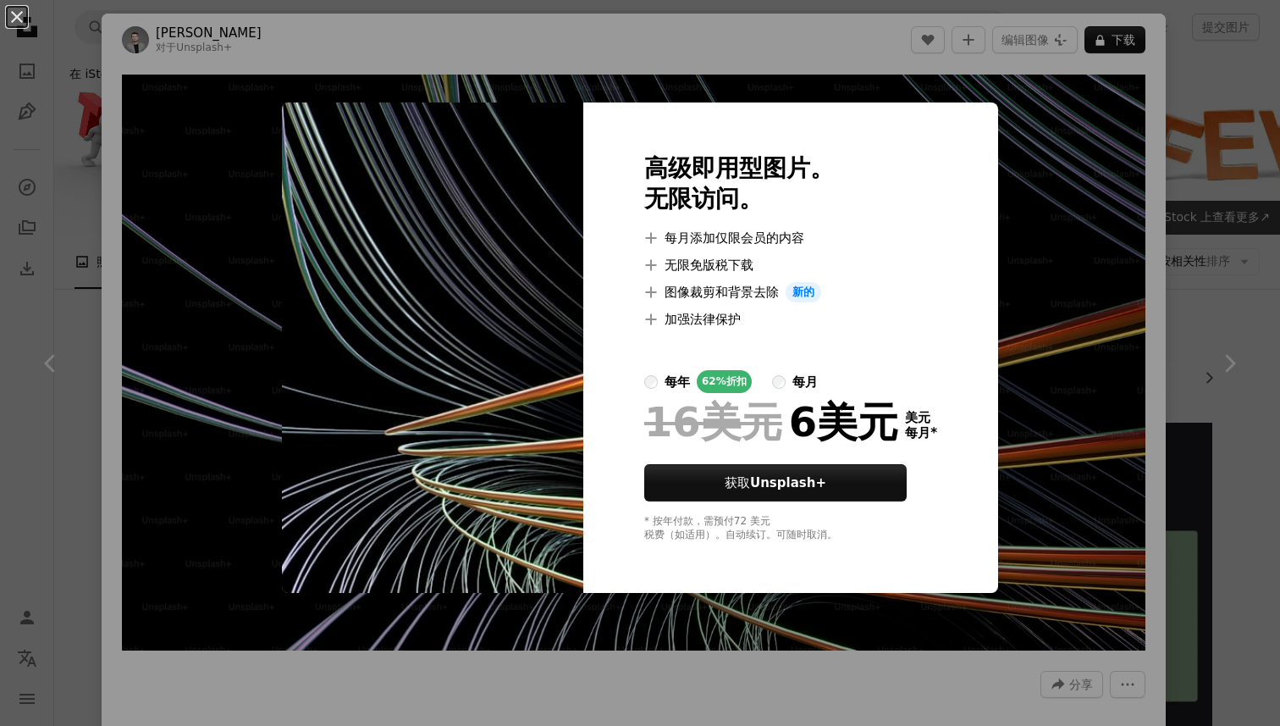
click at [1059, 135] on div "An X shape 高级即用型图片。 无限访问。 A plus sign 每月添加仅限会员的内容 A plus sign 无限免版税下载 A plus si…" at bounding box center [640, 363] width 1280 height 726
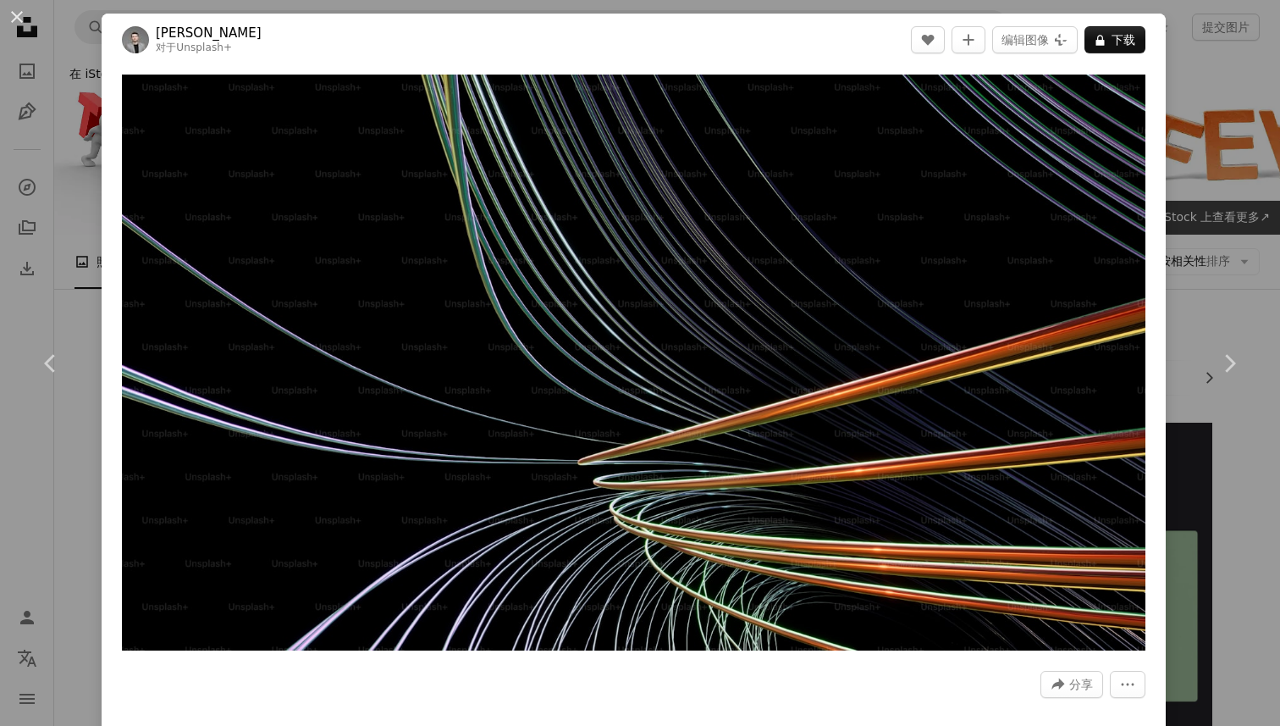
click at [616, 3] on div "An X shape Chevron left Chevron right [PERSON_NAME]夫 对于 Unsplash+ A heart A plu…" at bounding box center [640, 363] width 1280 height 726
